Goal: Task Accomplishment & Management: Use online tool/utility

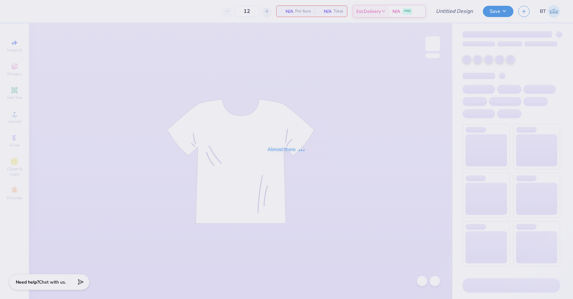
type input "AXO House"
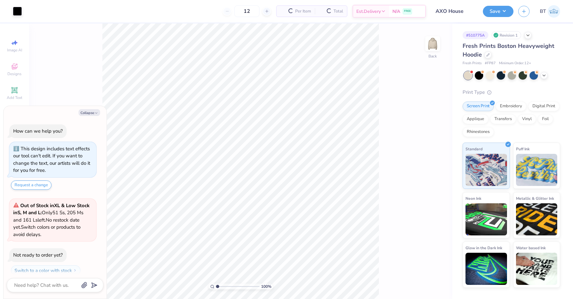
scroll to position [17, 0]
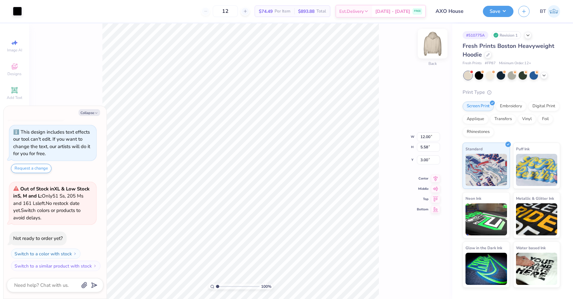
click at [428, 46] on img at bounding box center [432, 44] width 26 height 26
type textarea "x"
type input "7.96"
click at [546, 75] on icon at bounding box center [543, 74] width 5 height 5
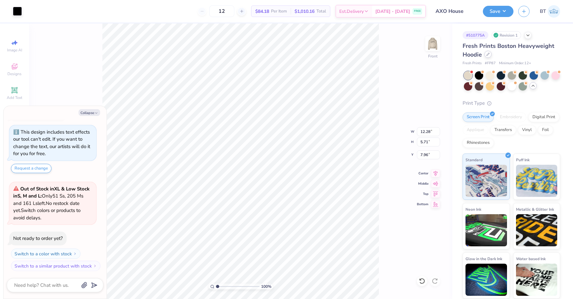
click at [489, 54] on icon at bounding box center [487, 54] width 3 height 3
type textarea "x"
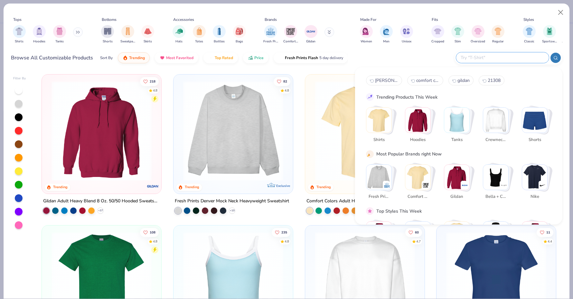
click at [524, 60] on input "text" at bounding box center [502, 57] width 84 height 7
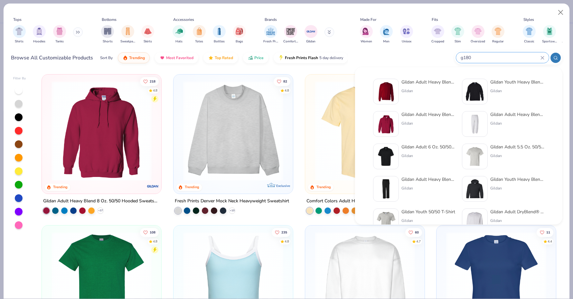
type input "g180"
click at [430, 86] on div "Gildan Adult Heavy Blend Adult 8 Oz. 50/50 Fleece Crew Gildan" at bounding box center [428, 92] width 54 height 26
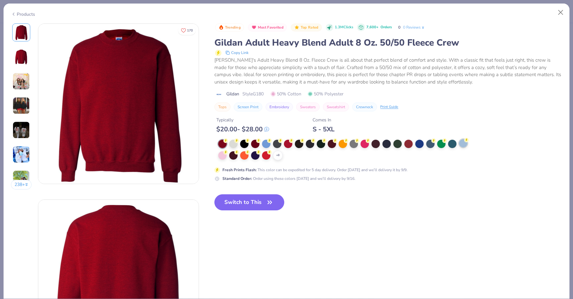
click at [228, 141] on circle at bounding box center [225, 141] width 5 height 5
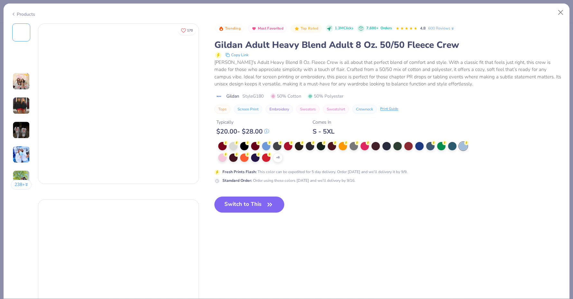
click at [463, 143] on div at bounding box center [463, 146] width 8 height 8
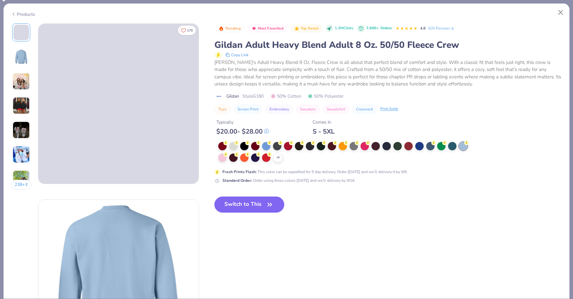
click at [463, 144] on div at bounding box center [463, 146] width 8 height 8
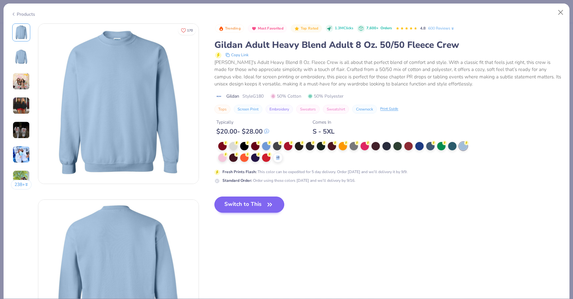
click at [257, 207] on button "Switch to This" at bounding box center [249, 205] width 70 height 16
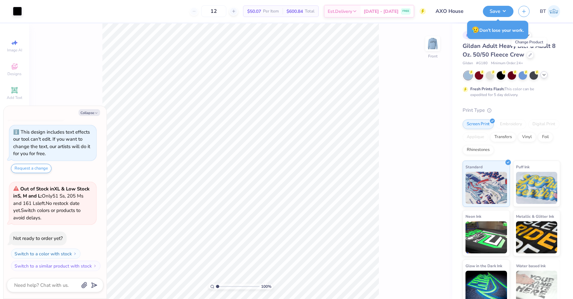
type textarea "x"
